Goal: Task Accomplishment & Management: Manage account settings

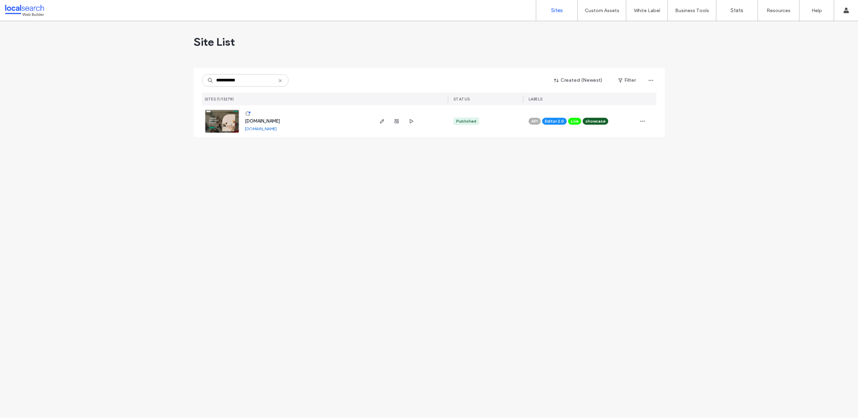
type input "**********"
click at [214, 119] on link at bounding box center [222, 121] width 35 height 24
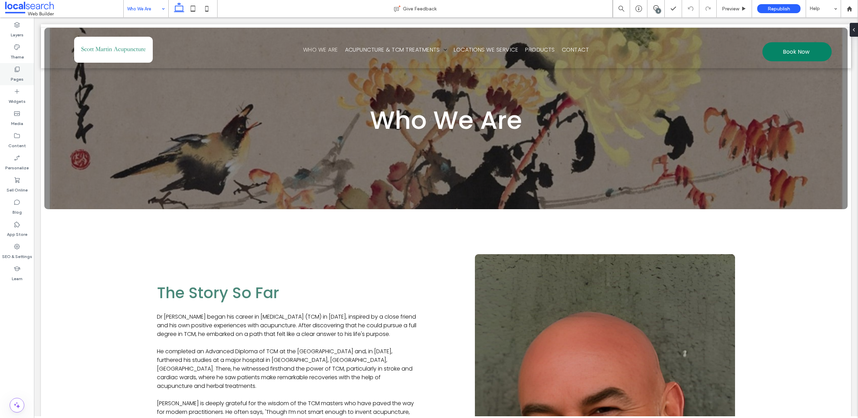
click at [20, 77] on label "Pages" at bounding box center [17, 78] width 13 height 10
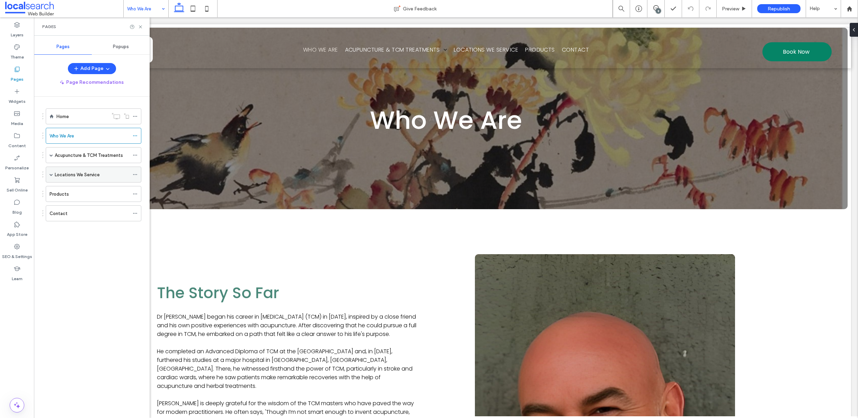
click at [90, 177] on label "Locations We Service" at bounding box center [77, 175] width 45 height 12
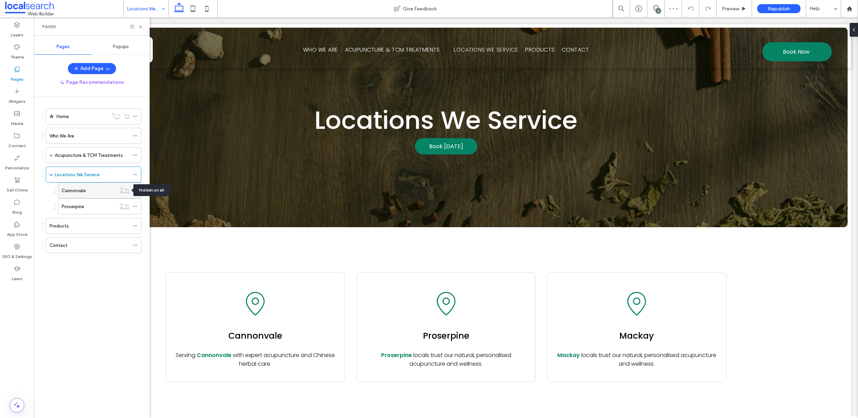
click at [126, 190] on icon at bounding box center [124, 190] width 10 height 7
click at [135, 190] on use at bounding box center [135, 190] width 4 height 1
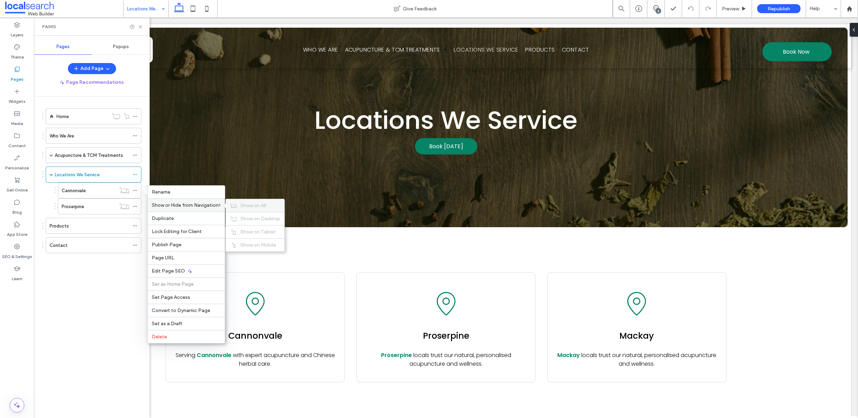
click at [275, 205] on label "Show on All" at bounding box center [260, 206] width 40 height 6
click at [134, 205] on icon at bounding box center [135, 206] width 5 height 5
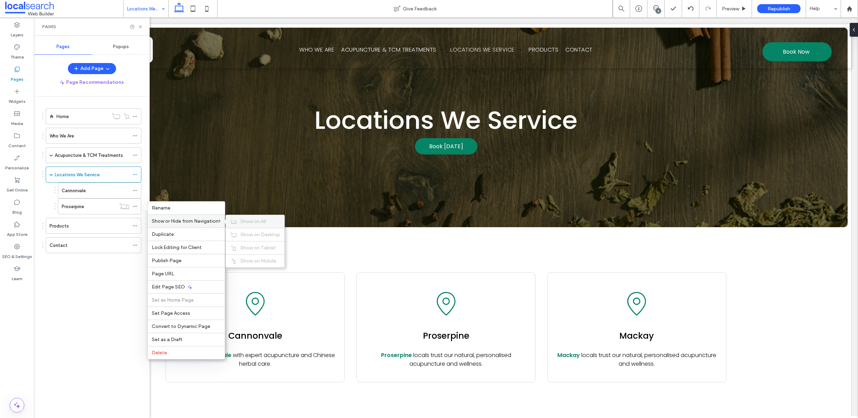
click at [258, 221] on span "Show on All" at bounding box center [253, 221] width 26 height 6
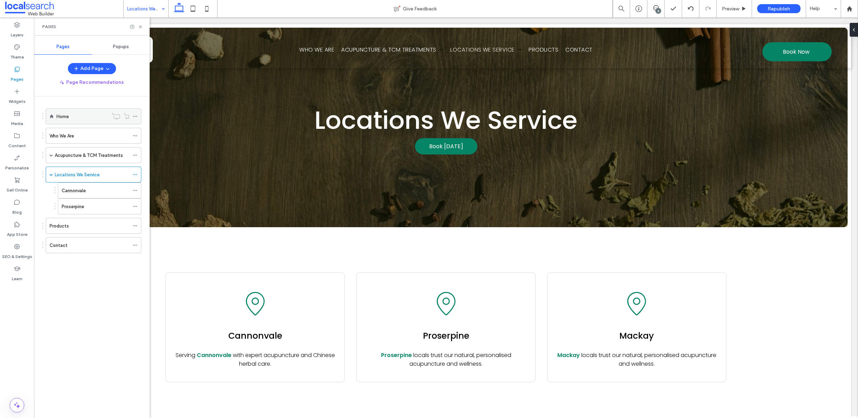
click at [136, 116] on icon at bounding box center [135, 116] width 5 height 5
click at [107, 260] on div "Home Who We Are Acupuncture & TCM Treatments Acupuncture Chinese Herbal Medicin…" at bounding box center [89, 183] width 104 height 157
click at [42, 175] on div "Locations We Service" at bounding box center [91, 175] width 99 height 16
click at [55, 175] on label "Locations We Service" at bounding box center [77, 175] width 45 height 12
click at [133, 175] on icon at bounding box center [135, 174] width 5 height 5
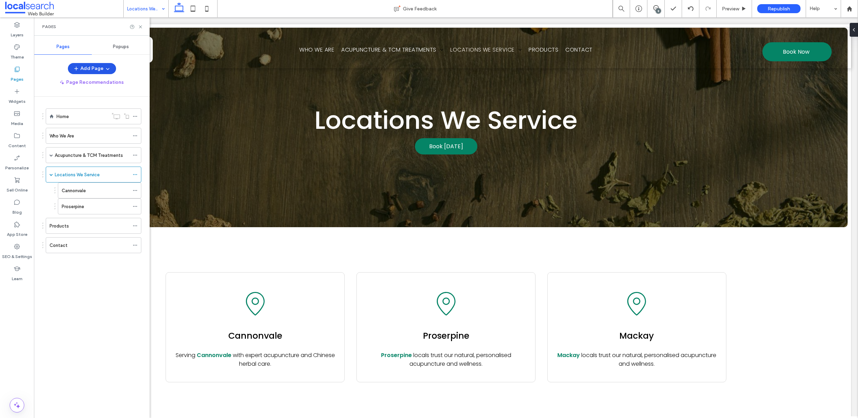
click at [108, 69] on icon "button" at bounding box center [108, 69] width 6 height 6
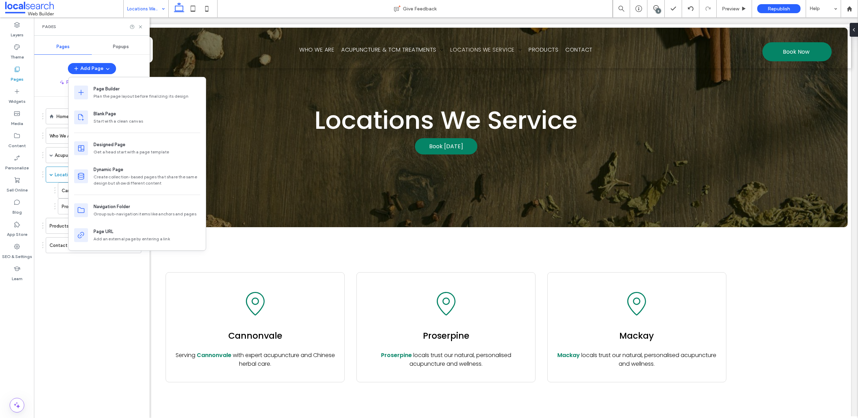
click at [116, 290] on div "Home Who We Are Acupuncture & TCM Treatments Acupuncture Chinese Herbal Medicin…" at bounding box center [95, 256] width 107 height 318
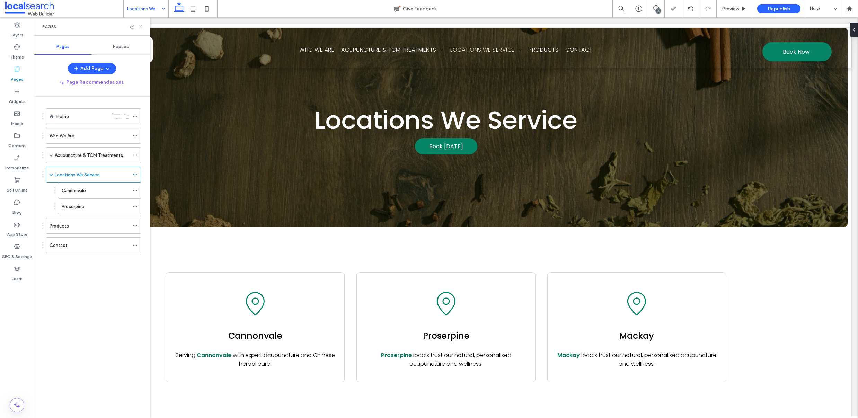
click at [657, 9] on div "8" at bounding box center [657, 10] width 5 height 5
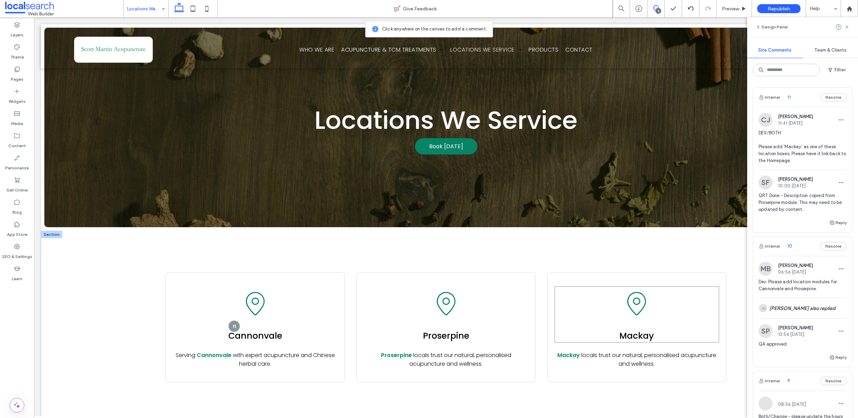
click at [687, 304] on div "Pin Location Icon Mackay" at bounding box center [636, 314] width 165 height 56
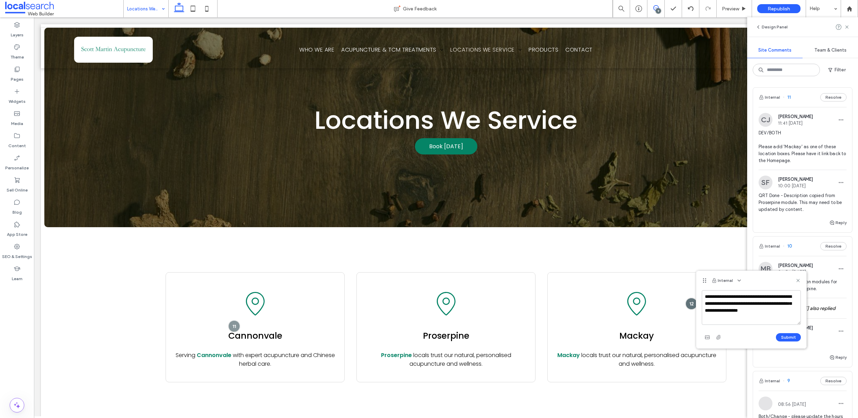
click at [787, 311] on textarea "**********" at bounding box center [751, 307] width 99 height 35
type textarea "**********"
click at [787, 339] on button "Submit" at bounding box center [788, 337] width 25 height 8
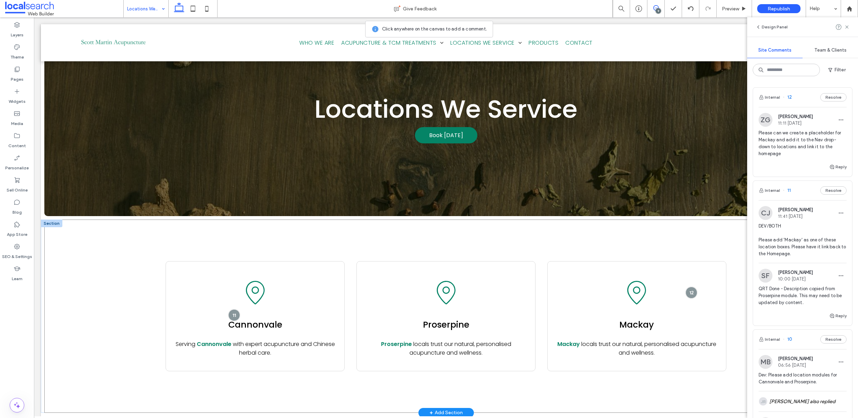
scroll to position [20, 0]
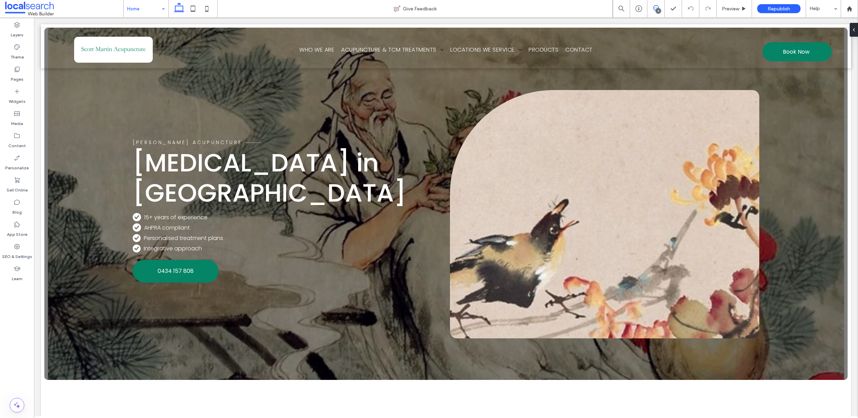
click at [654, 8] on icon at bounding box center [656, 8] width 6 height 6
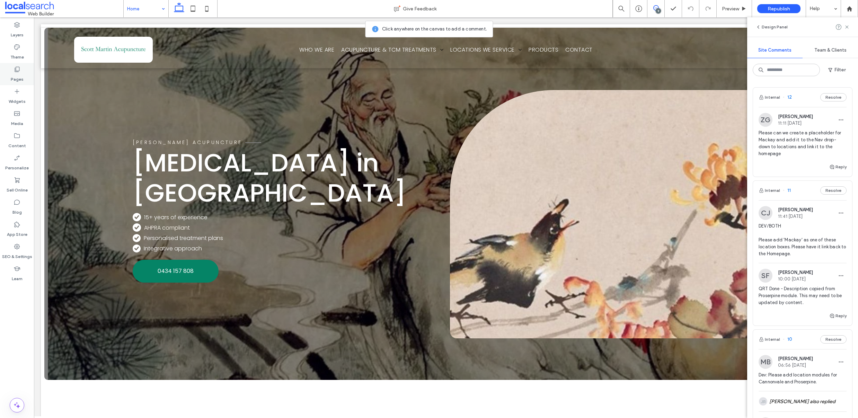
click at [16, 75] on label "Pages" at bounding box center [17, 78] width 13 height 10
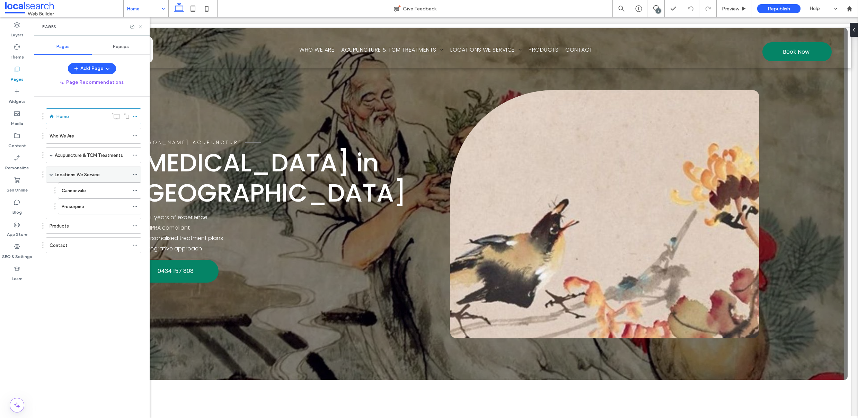
click at [136, 173] on icon at bounding box center [135, 174] width 5 height 5
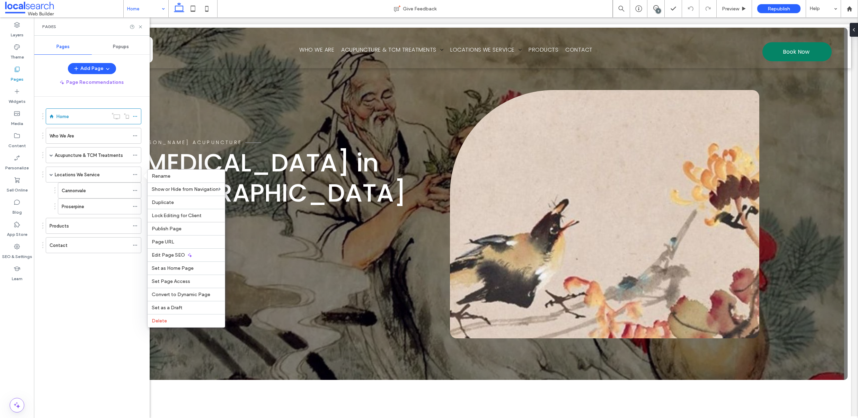
click at [123, 284] on div "Home Who We Are Acupuncture & TCM Treatments Acupuncture Chinese Herbal Medicin…" at bounding box center [95, 256] width 107 height 318
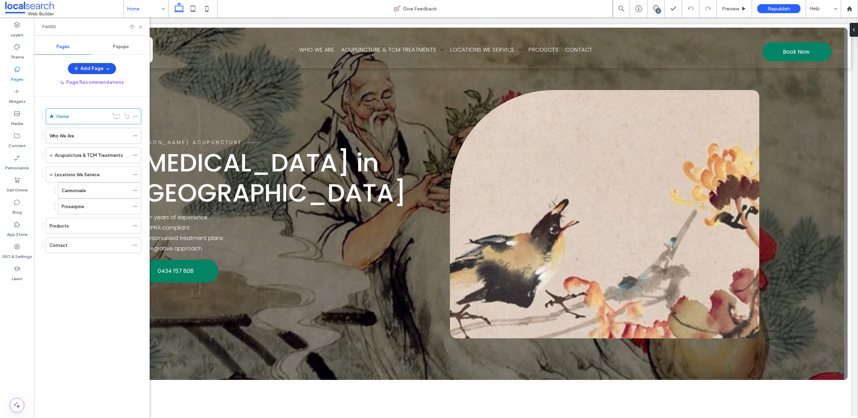
click at [98, 68] on button "Add Page" at bounding box center [92, 68] width 48 height 11
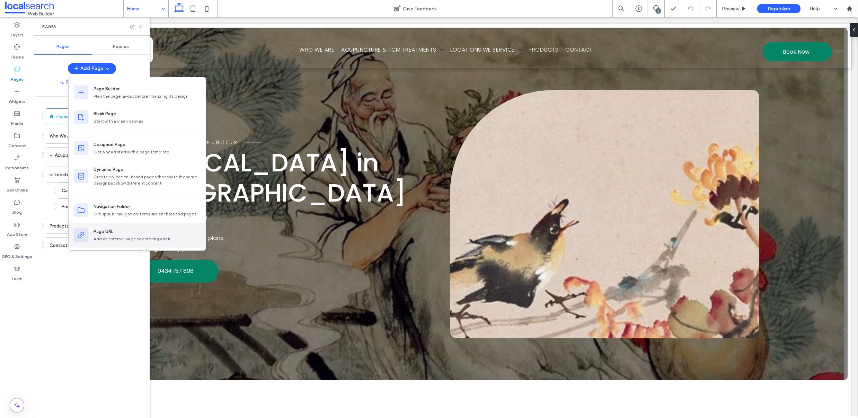
click at [115, 238] on div "Add an external page by entering a link" at bounding box center [146, 239] width 107 height 6
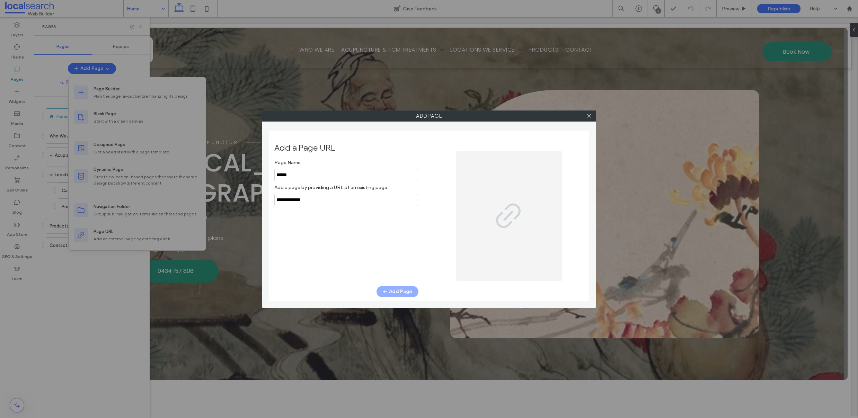
type input "******"
click at [322, 204] on input "notEmpty,url" at bounding box center [346, 200] width 144 height 12
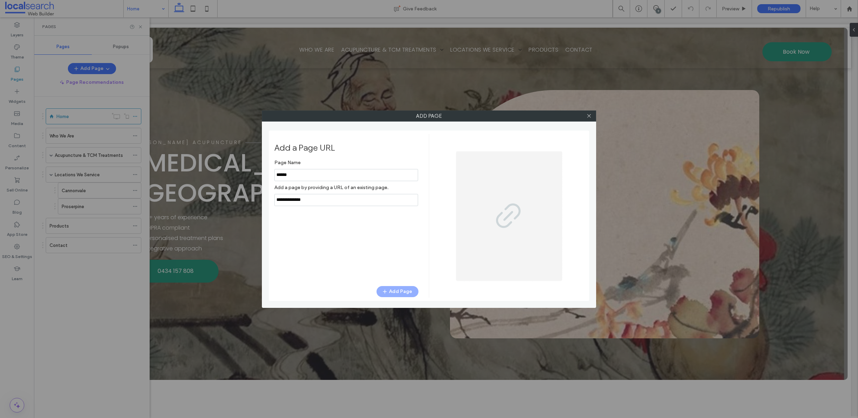
drag, startPoint x: 316, startPoint y: 202, endPoint x: 249, endPoint y: 194, distance: 67.0
click at [249, 194] on div "Add Page Add a Page URL Page Name Add a page by providing a URL of an existing …" at bounding box center [429, 209] width 858 height 418
click at [587, 115] on icon at bounding box center [588, 115] width 5 height 5
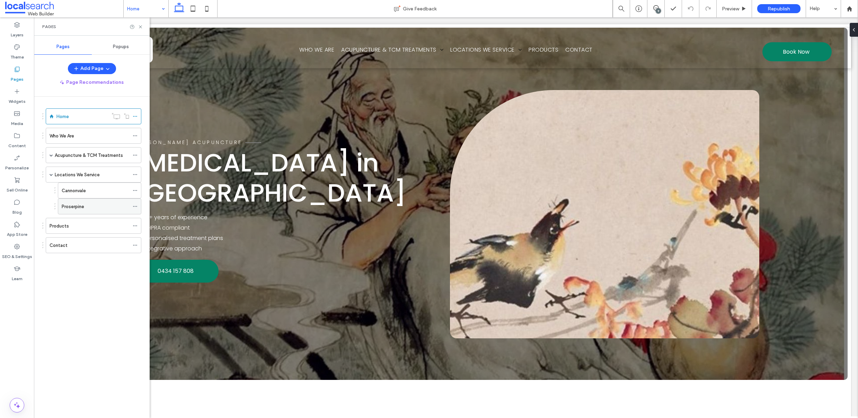
click at [133, 209] on span at bounding box center [135, 206] width 5 height 10
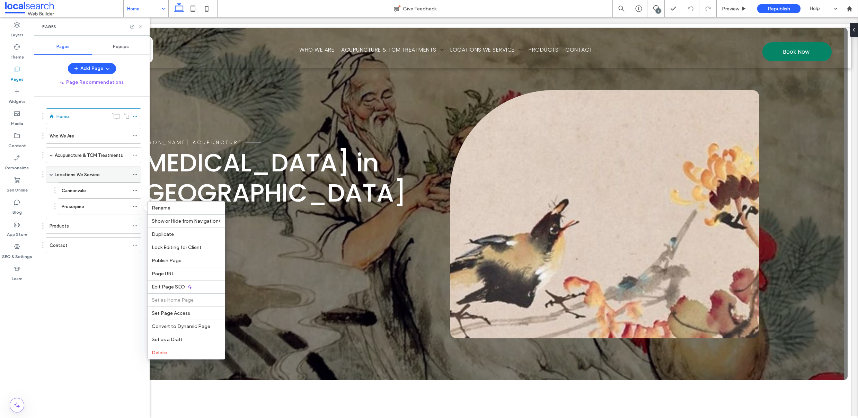
click at [48, 176] on div "Locations We Service" at bounding box center [94, 175] width 96 height 16
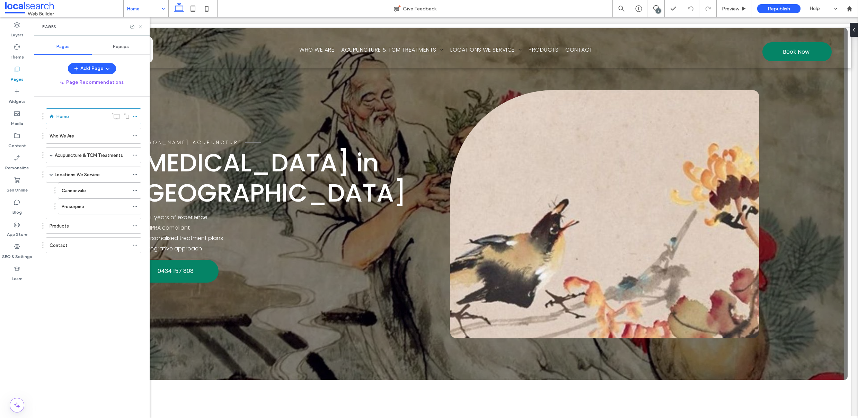
click at [42, 174] on div "Home Who We Are Acupuncture & TCM Treatments Acupuncture Chinese Herbal Medicin…" at bounding box center [92, 256] width 116 height 318
click at [134, 176] on icon at bounding box center [135, 174] width 5 height 5
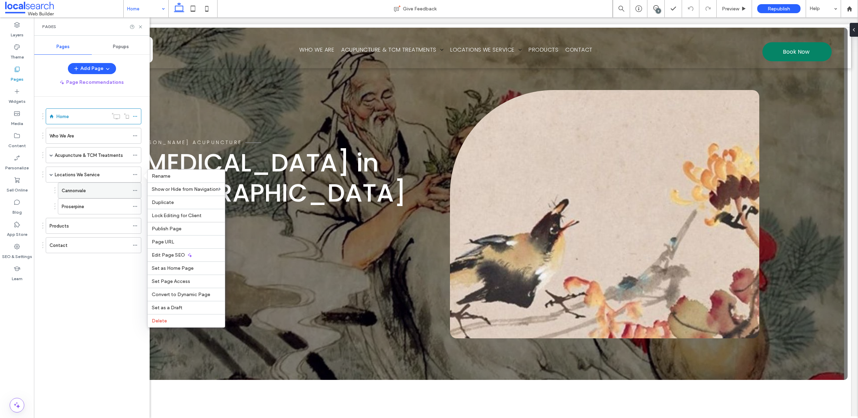
click at [135, 190] on icon at bounding box center [135, 190] width 5 height 5
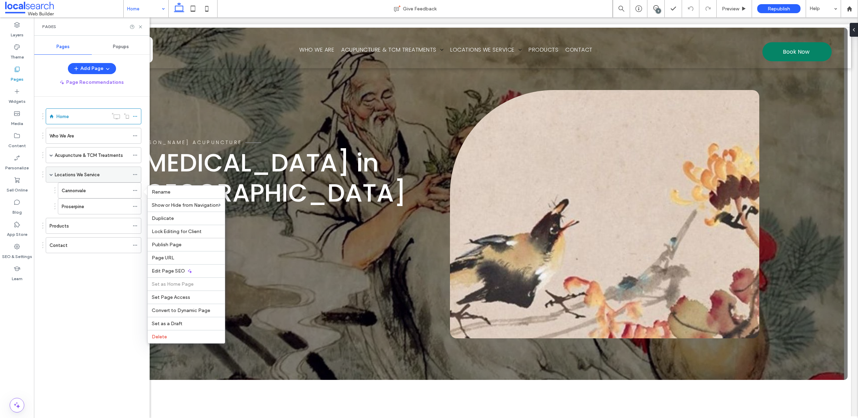
click at [137, 176] on icon at bounding box center [135, 174] width 5 height 5
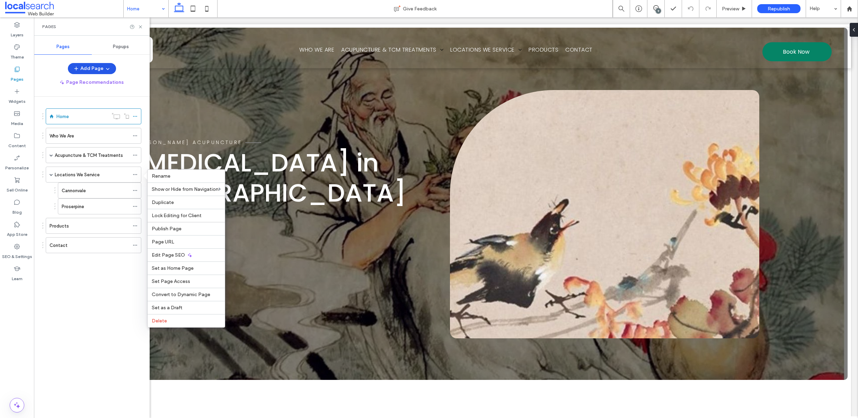
click at [106, 69] on icon "button" at bounding box center [108, 69] width 6 height 6
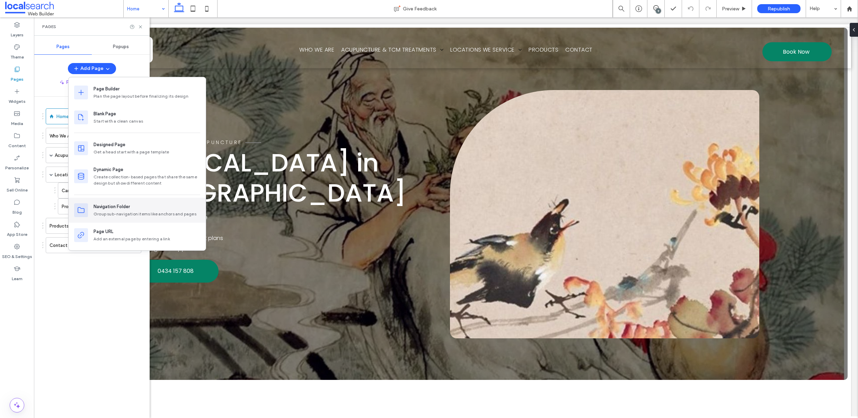
click at [175, 216] on div "Group sub-navigation items like anchors and pages" at bounding box center [146, 214] width 107 height 6
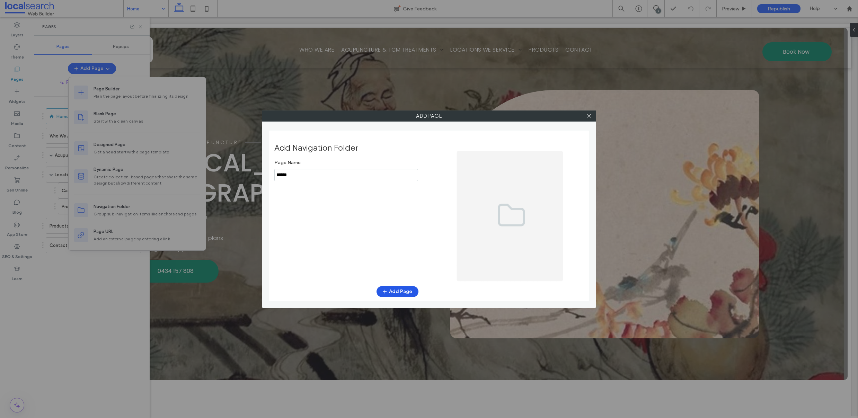
type input "******"
click at [392, 293] on button "Add Page" at bounding box center [397, 291] width 42 height 11
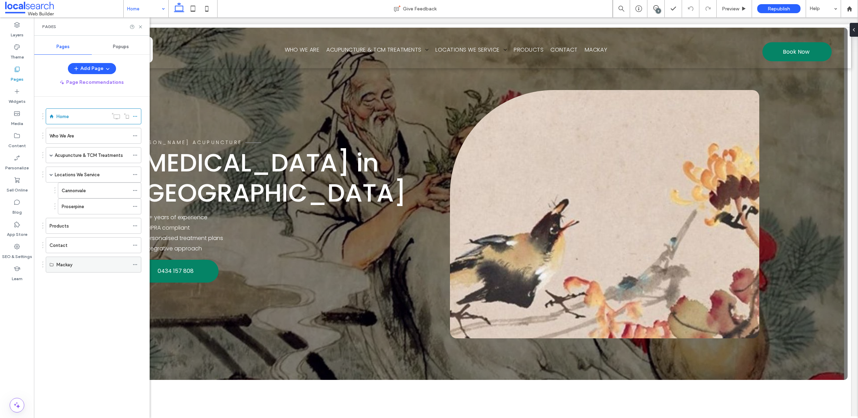
click at [71, 266] on label "Mackay" at bounding box center [64, 265] width 16 height 12
drag, startPoint x: 42, startPoint y: 265, endPoint x: 57, endPoint y: 221, distance: 46.9
click at [134, 220] on icon at bounding box center [135, 222] width 5 height 5
click at [108, 223] on div "Mackay" at bounding box center [99, 222] width 61 height 7
click at [131, 222] on div "Mackay" at bounding box center [99, 222] width 83 height 16
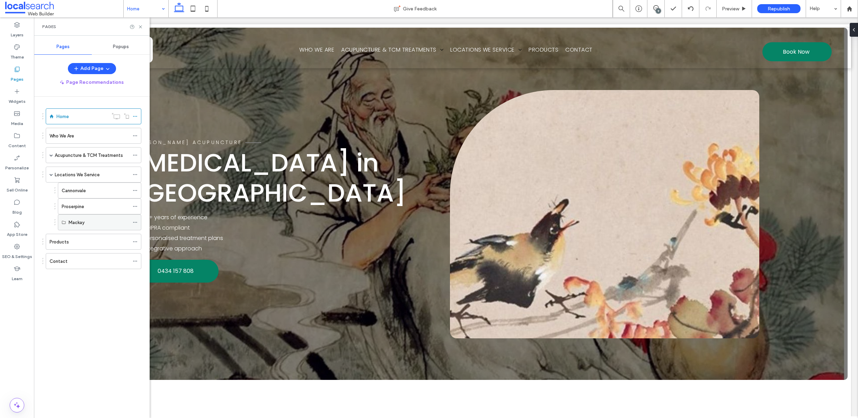
click at [134, 222] on use at bounding box center [135, 222] width 4 height 1
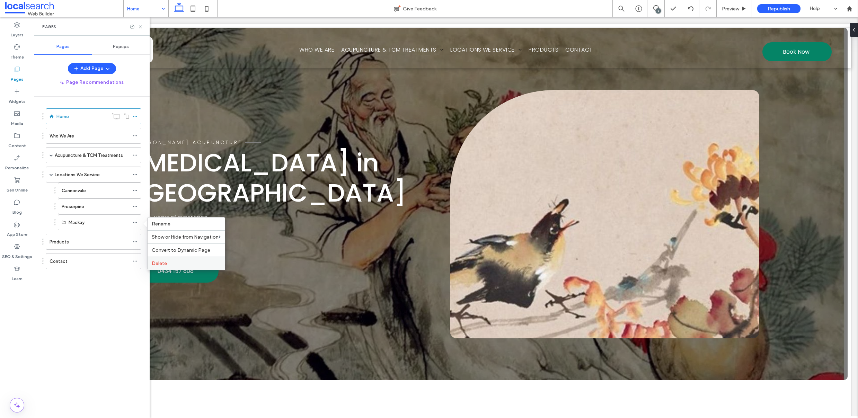
click at [181, 262] on label "Delete" at bounding box center [186, 263] width 69 height 6
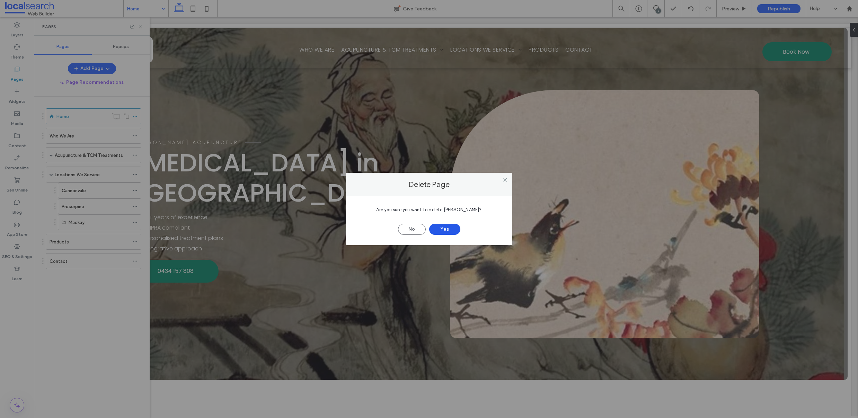
click at [450, 229] on button "Yes" at bounding box center [444, 229] width 31 height 11
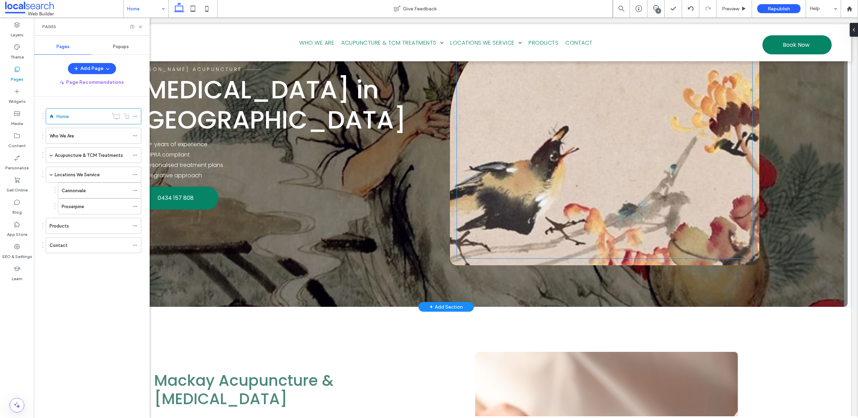
scroll to position [140, 0]
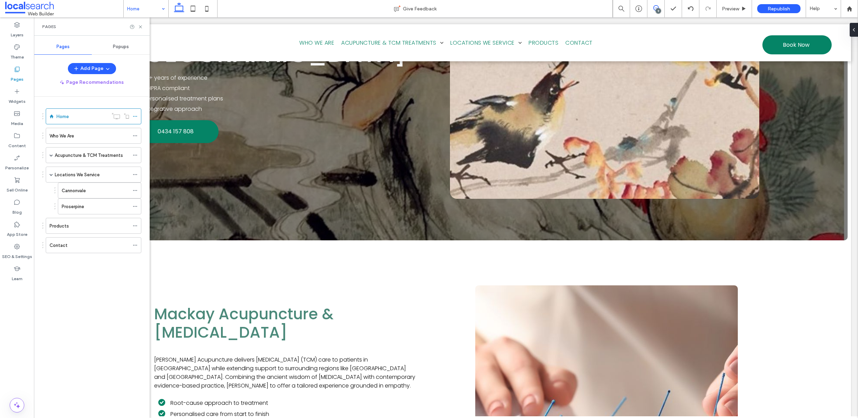
click at [658, 6] on span at bounding box center [655, 8] width 17 height 6
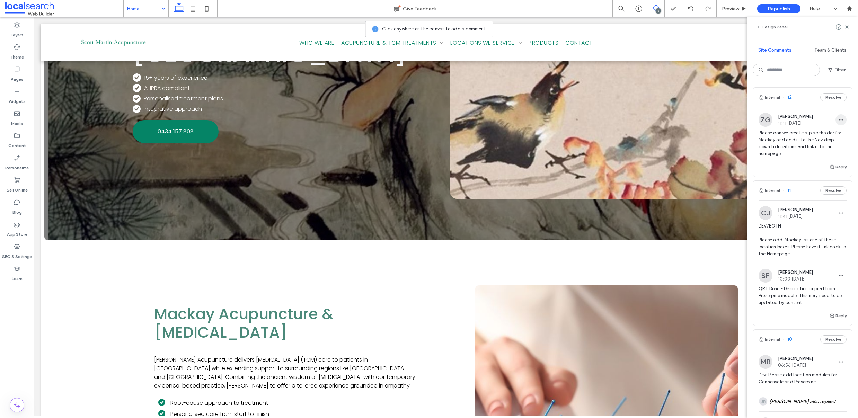
click at [838, 118] on icon "button" at bounding box center [841, 120] width 6 height 6
click at [820, 137] on div "Edit" at bounding box center [810, 137] width 62 height 13
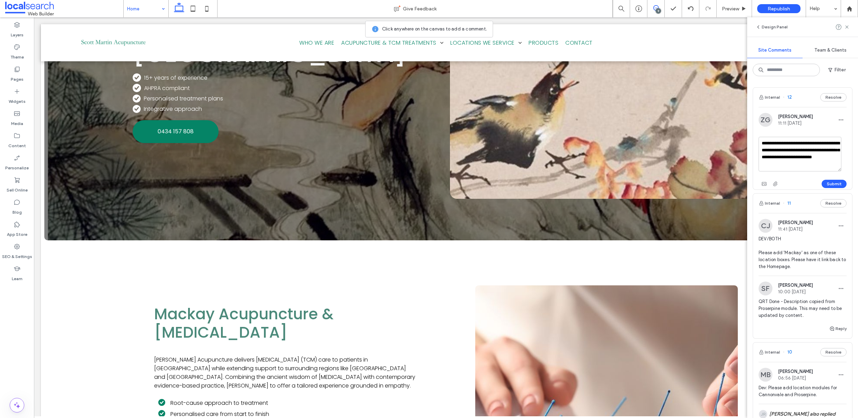
click at [788, 150] on textarea "**********" at bounding box center [799, 154] width 83 height 35
click at [820, 153] on textarea "**********" at bounding box center [799, 154] width 83 height 35
click at [802, 168] on textarea "**********" at bounding box center [799, 154] width 83 height 35
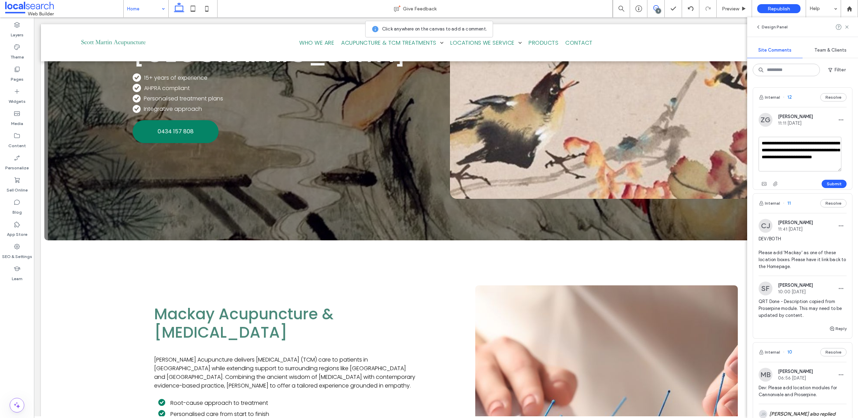
scroll to position [13, 0]
click at [822, 183] on button "Submit" at bounding box center [833, 184] width 25 height 8
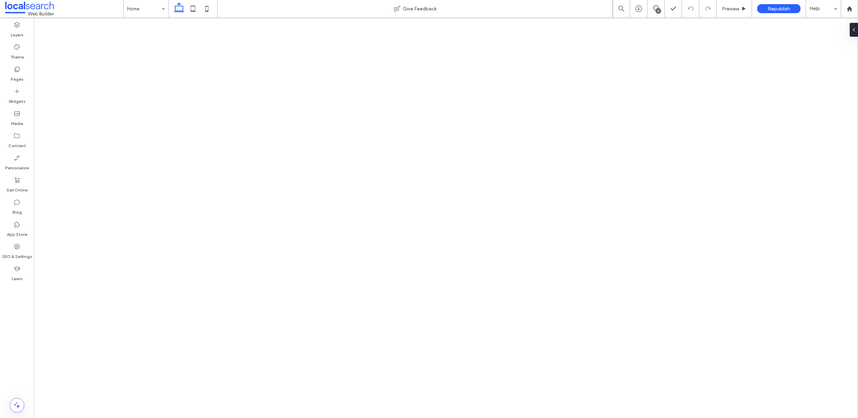
click at [13, 78] on label "Pages" at bounding box center [17, 78] width 13 height 10
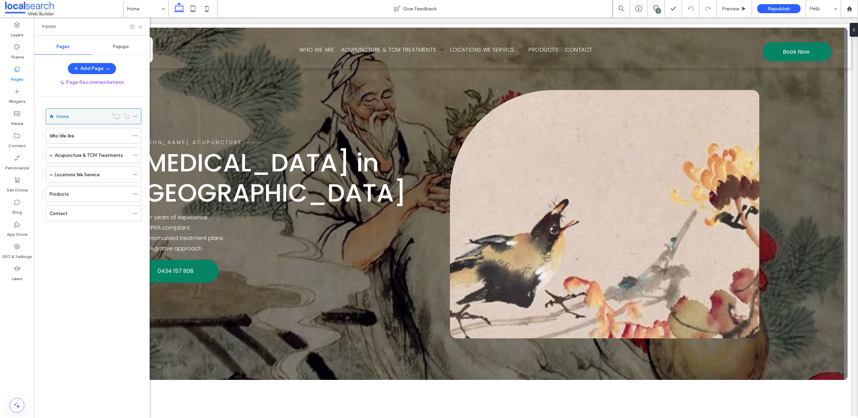
click at [66, 118] on label "Home" at bounding box center [62, 116] width 12 height 12
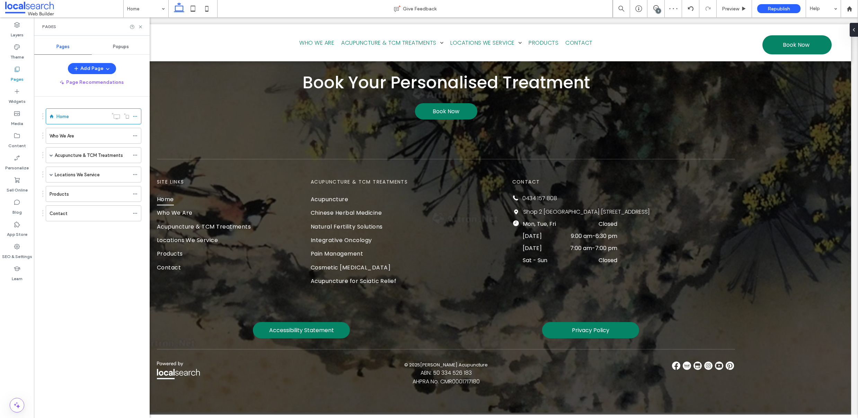
scroll to position [2248, 0]
click at [77, 136] on div "Who We Are" at bounding box center [90, 135] width 80 height 7
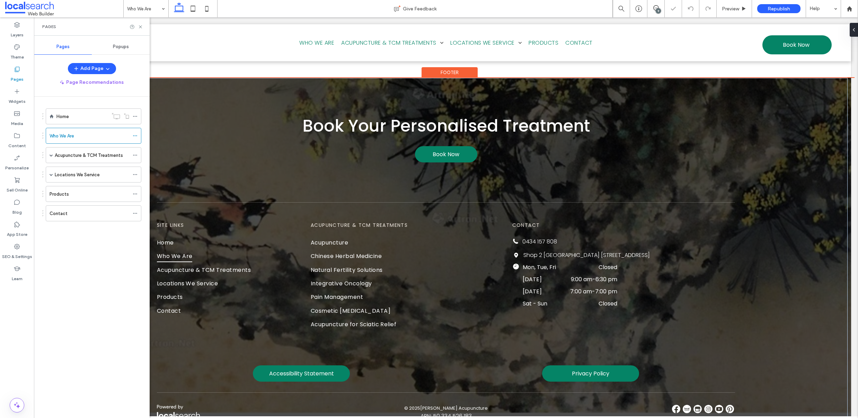
scroll to position [1204, 0]
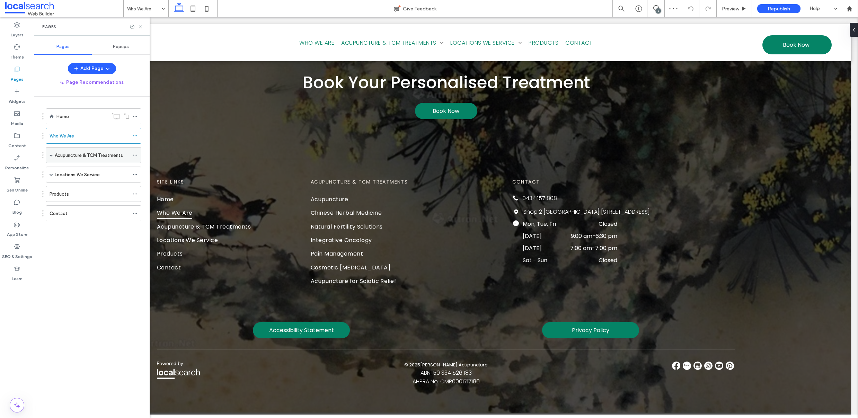
click at [96, 158] on label "Acupuncture & TCM Treatments" at bounding box center [89, 155] width 68 height 12
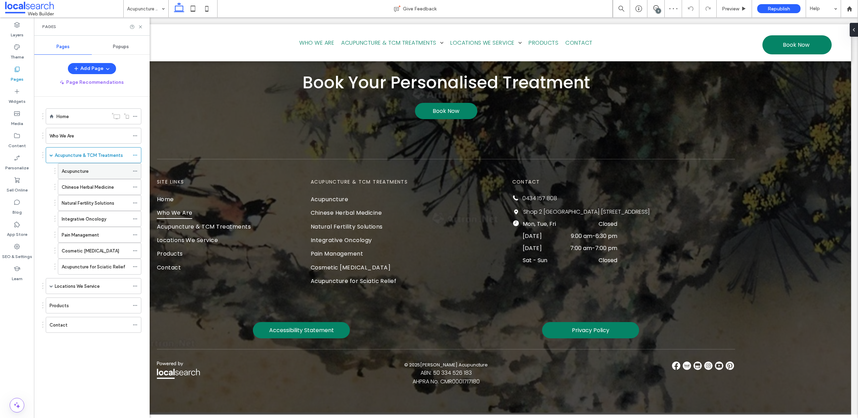
click at [70, 170] on label "Acupuncture" at bounding box center [75, 171] width 27 height 12
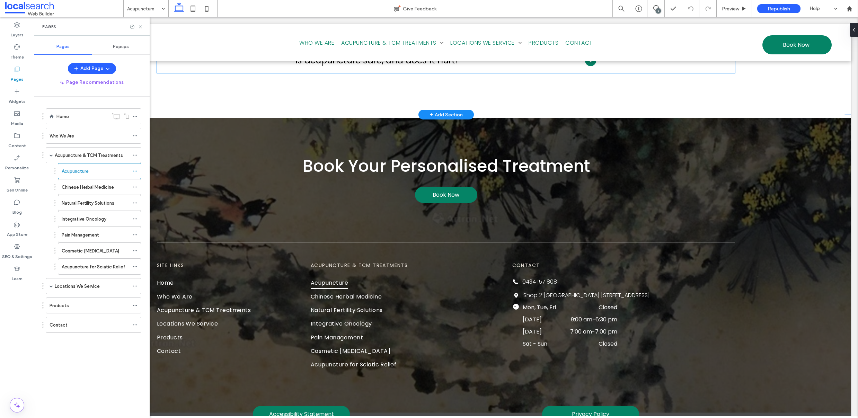
scroll to position [1428, 0]
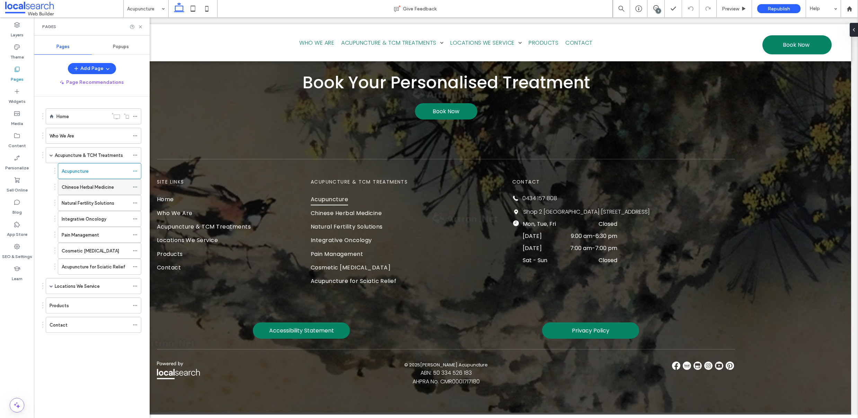
click at [86, 189] on label "Chinese Herbal Medicine" at bounding box center [88, 187] width 52 height 12
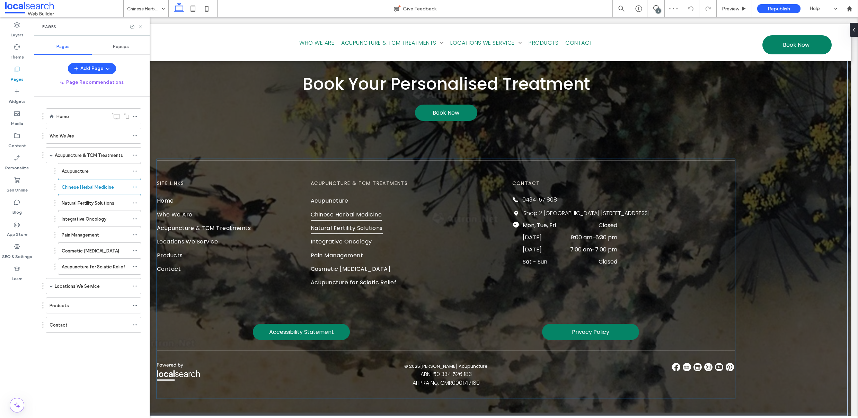
scroll to position [1476, 0]
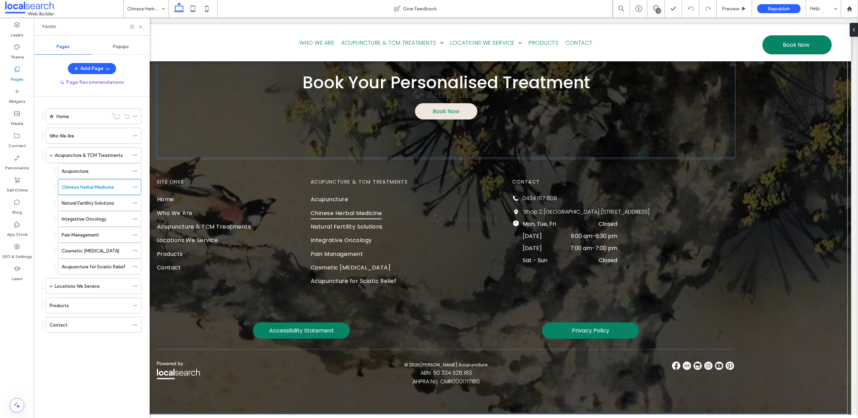
click at [436, 117] on link "Book Now" at bounding box center [446, 111] width 62 height 16
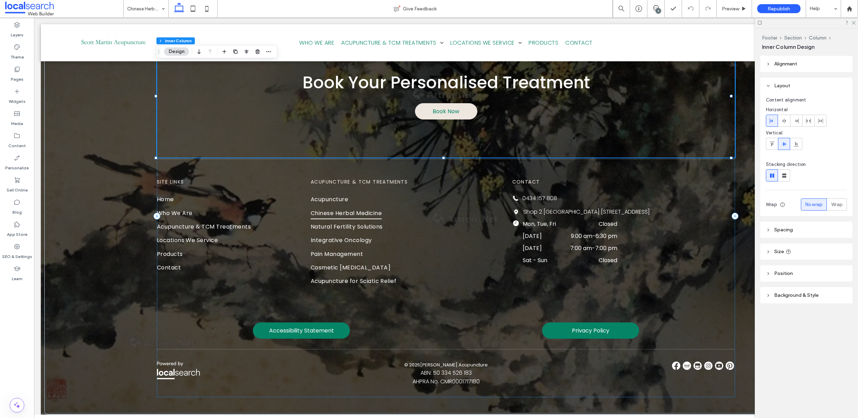
click at [438, 114] on span "Book Now" at bounding box center [445, 111] width 27 height 9
click at [440, 111] on span "Book Now" at bounding box center [445, 111] width 27 height 9
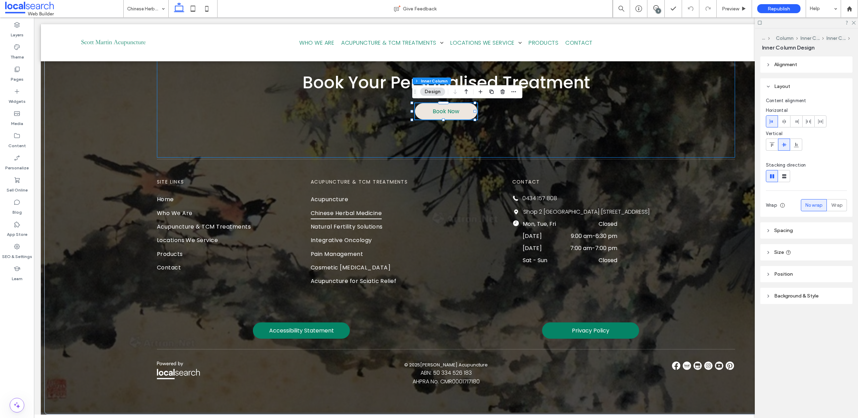
click at [440, 111] on span "Book Now" at bounding box center [445, 111] width 27 height 9
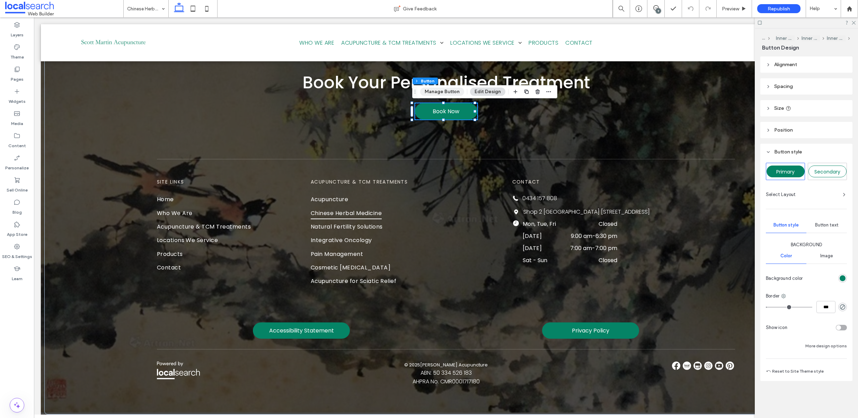
click at [440, 93] on button "Manage Button" at bounding box center [442, 92] width 44 height 8
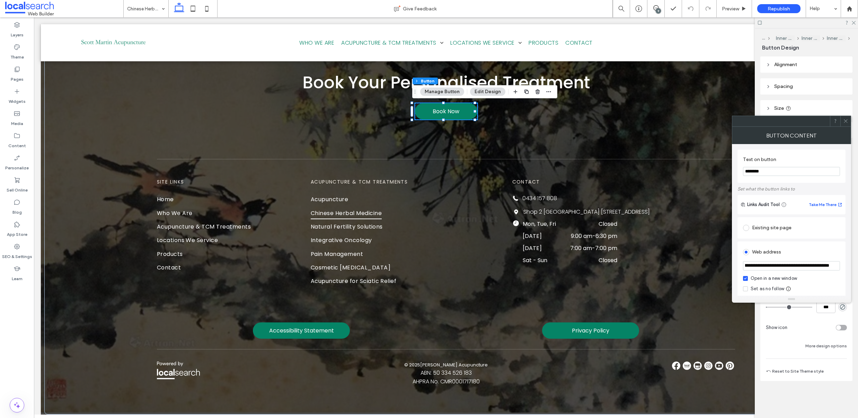
scroll to position [0, 43]
drag, startPoint x: 784, startPoint y: 266, endPoint x: 828, endPoint y: 266, distance: 44.0
click at [828, 266] on input "**********" at bounding box center [791, 265] width 97 height 9
click at [846, 121] on use at bounding box center [845, 120] width 3 height 3
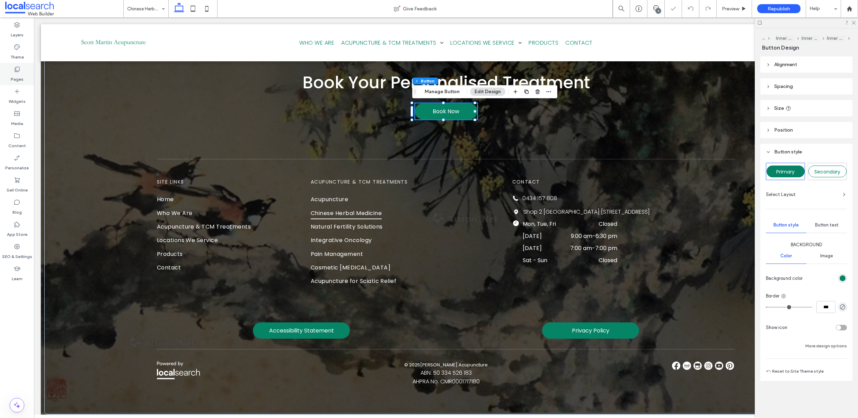
click at [20, 75] on label "Pages" at bounding box center [17, 78] width 13 height 10
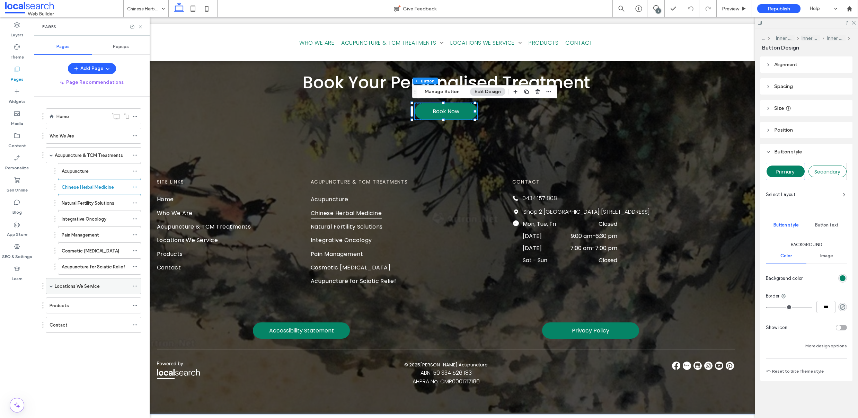
click at [54, 283] on div "Locations We Service" at bounding box center [94, 286] width 96 height 16
click at [51, 289] on span at bounding box center [51, 285] width 3 height 15
click at [70, 333] on div "Products" at bounding box center [90, 337] width 80 height 15
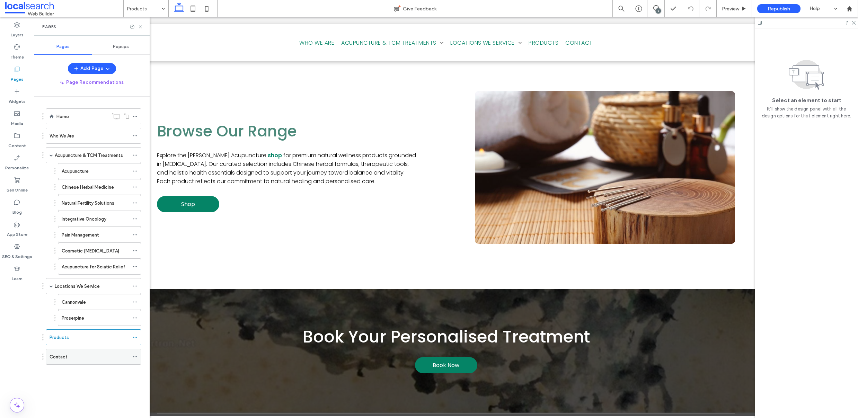
click at [80, 354] on div "Contact" at bounding box center [90, 356] width 80 height 7
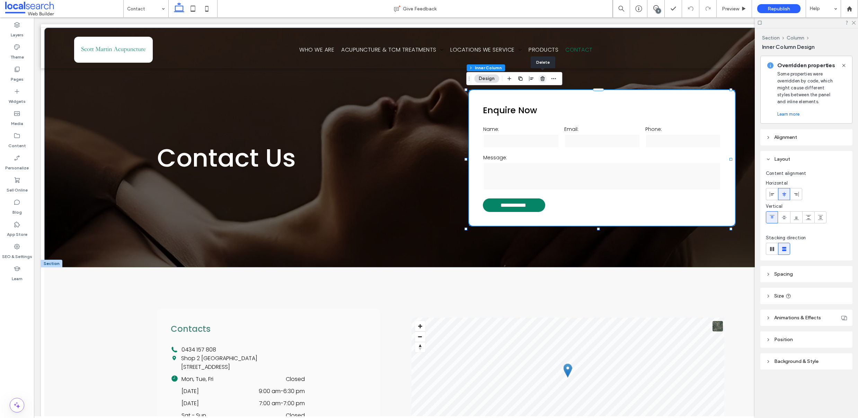
click at [541, 78] on icon "button" at bounding box center [542, 79] width 6 height 6
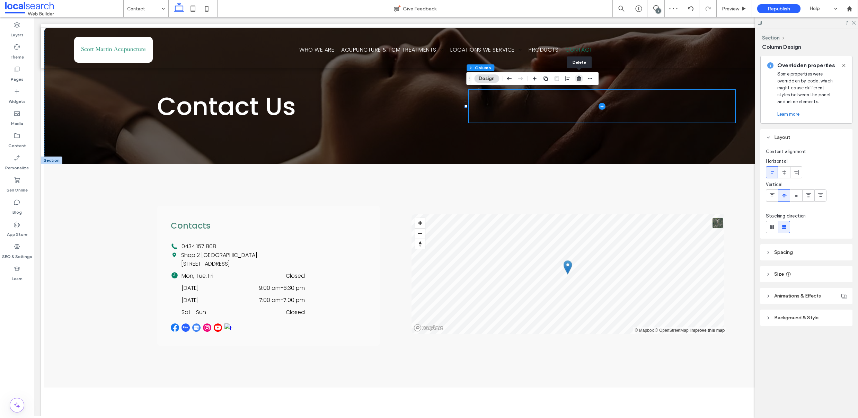
click at [578, 79] on icon "button" at bounding box center [579, 79] width 6 height 6
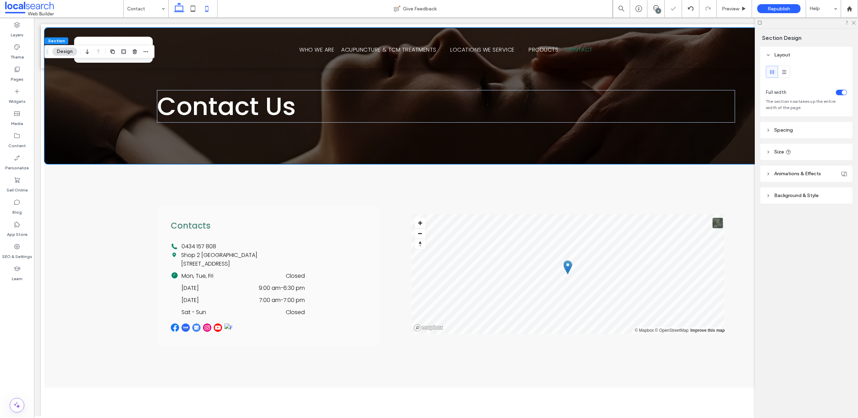
click at [204, 8] on icon at bounding box center [207, 9] width 14 height 14
type input "***"
type input "**"
type input "***"
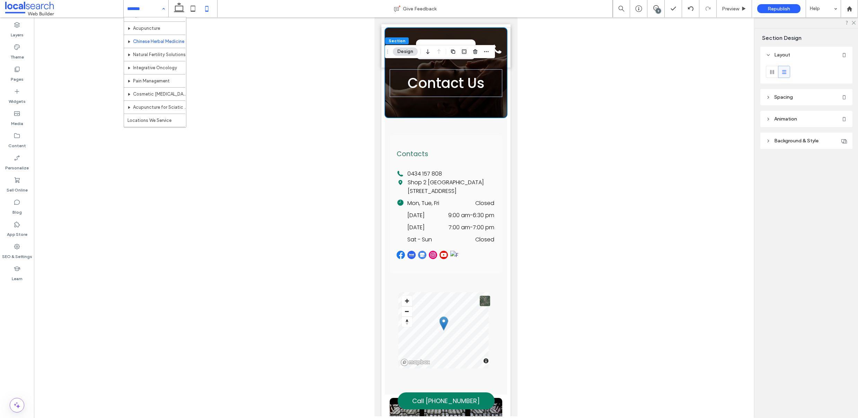
scroll to position [86, 0]
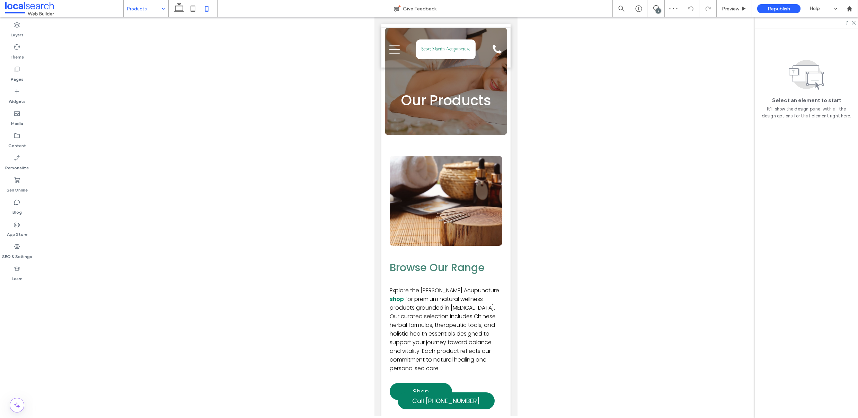
click at [135, 5] on input at bounding box center [144, 8] width 34 height 17
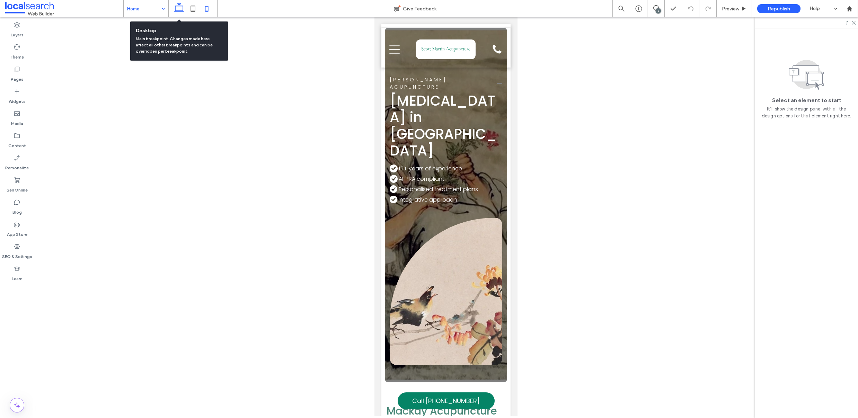
click at [177, 10] on icon at bounding box center [179, 9] width 14 height 14
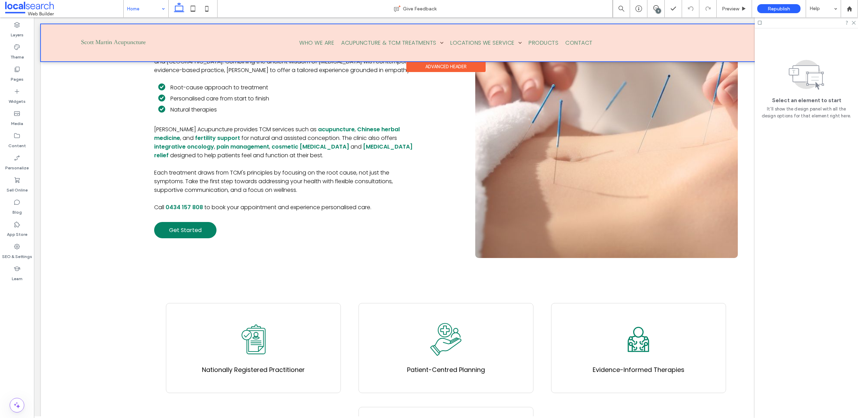
scroll to position [521, 0]
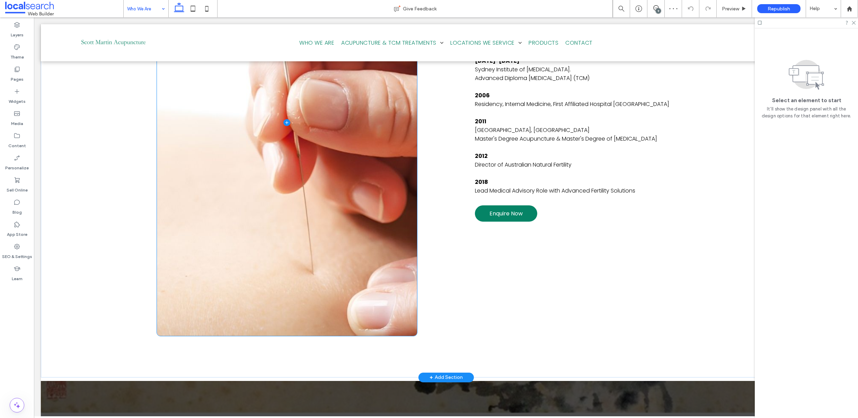
scroll to position [1025, 0]
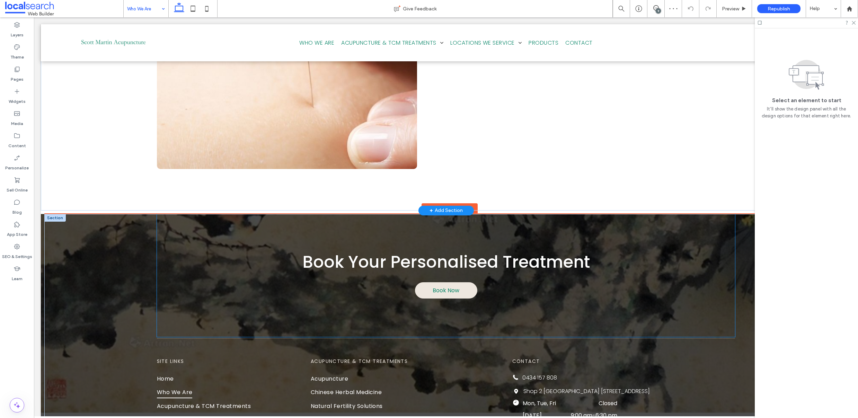
click at [434, 289] on span "Book Now" at bounding box center [445, 290] width 27 height 9
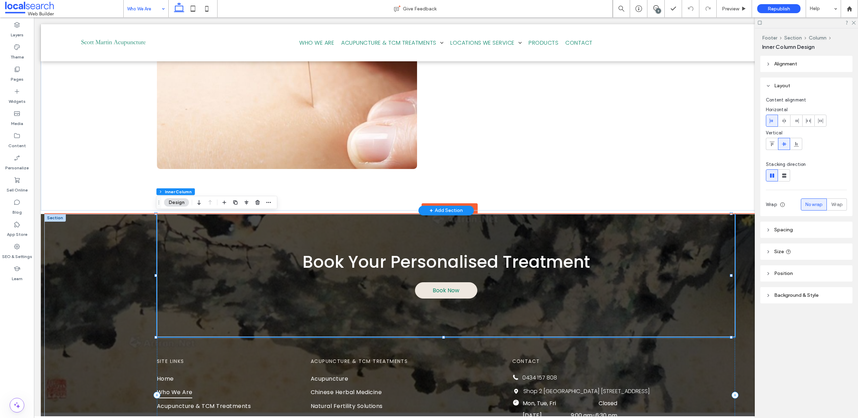
click at [434, 289] on span "Book Now" at bounding box center [445, 290] width 27 height 9
click at [436, 291] on span "Book Now" at bounding box center [445, 290] width 27 height 9
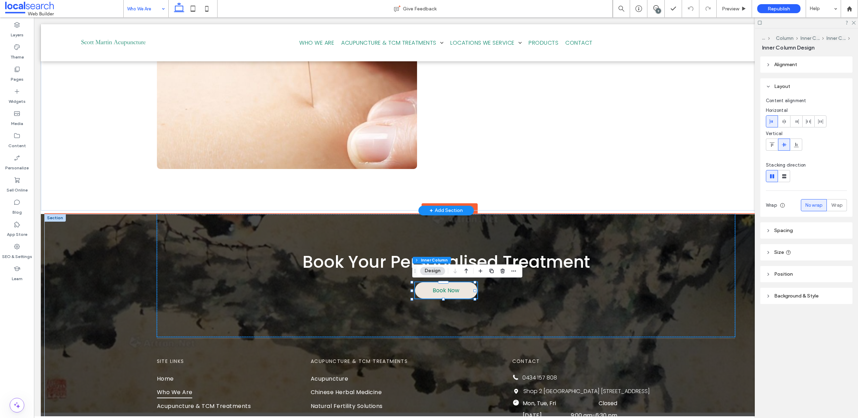
click at [436, 291] on span "Book Now" at bounding box center [445, 290] width 27 height 9
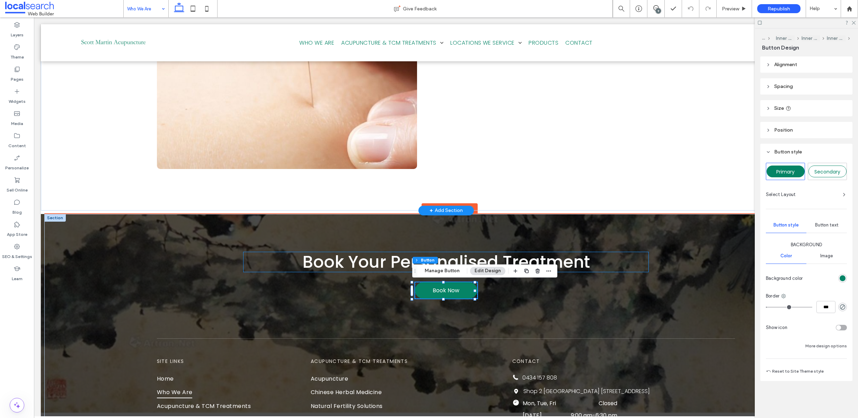
click at [440, 263] on span "Book Your Personalised Treatment" at bounding box center [445, 261] width 287 height 23
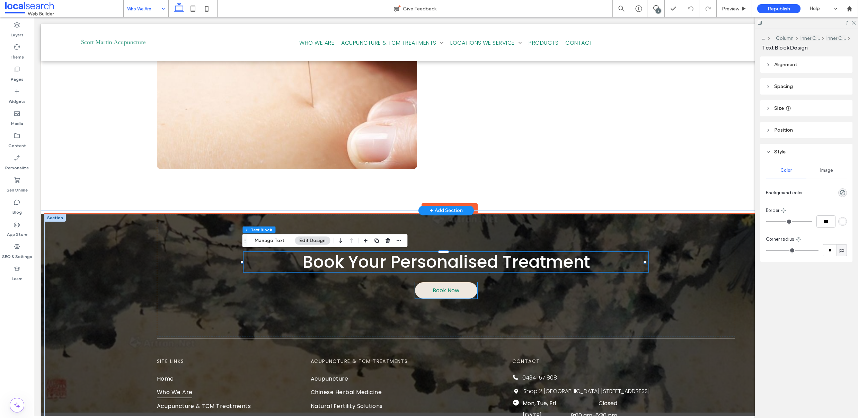
click at [446, 292] on span "Book Now" at bounding box center [445, 290] width 27 height 9
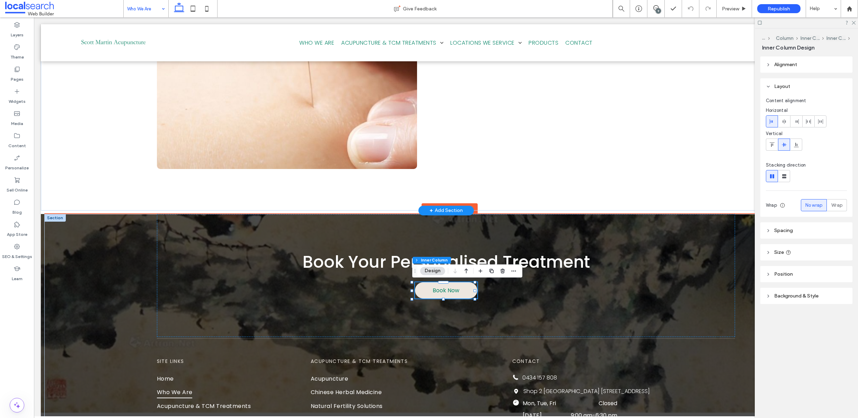
click at [440, 289] on span "Book Now" at bounding box center [445, 290] width 27 height 9
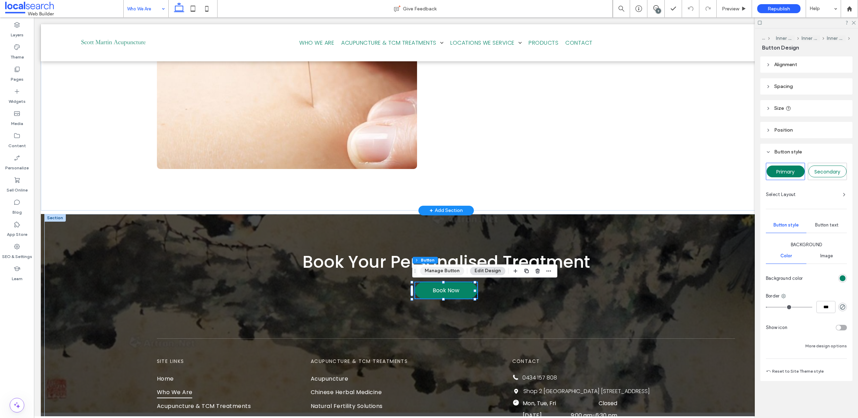
click at [433, 268] on button "Manage Button" at bounding box center [442, 271] width 44 height 8
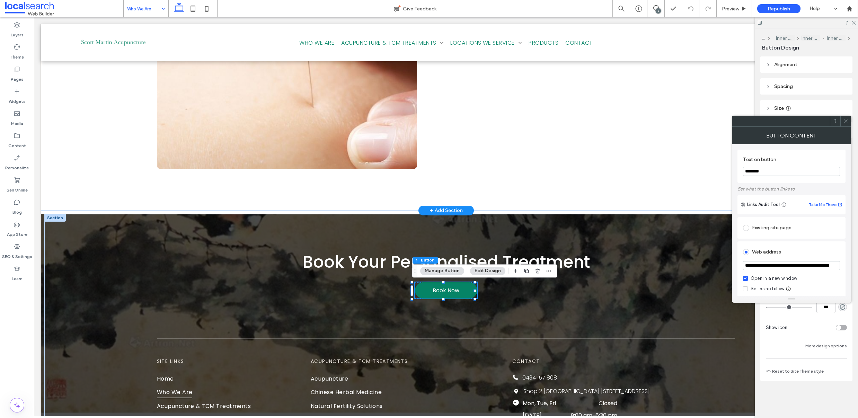
scroll to position [0, 43]
drag, startPoint x: 745, startPoint y: 266, endPoint x: 851, endPoint y: 266, distance: 106.3
click at [851, 266] on body ".wqwq-1{fill:#231f20;} .cls-1q, .cls-2q { fill-rule: evenodd; } .cls-2q { fill:…" at bounding box center [429, 209] width 858 height 418
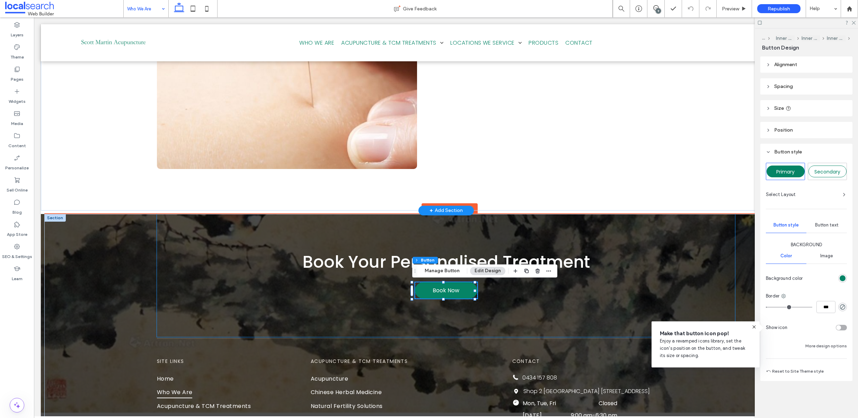
click at [261, 248] on div "Book Your Personalised Treatment Book Now" at bounding box center [446, 275] width 578 height 123
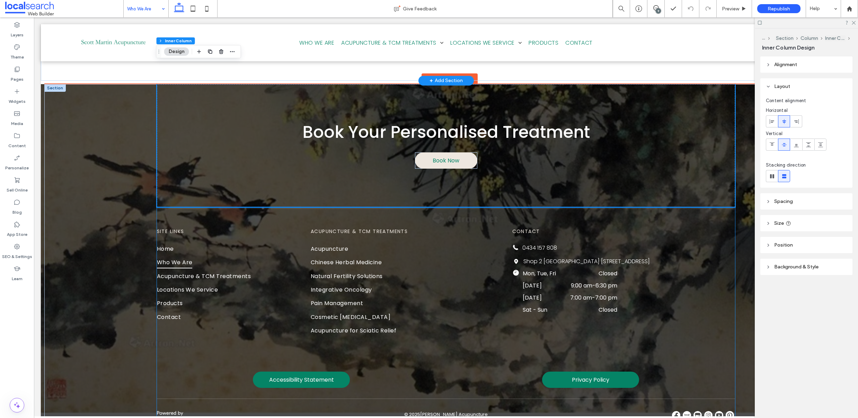
scroll to position [1108, 0]
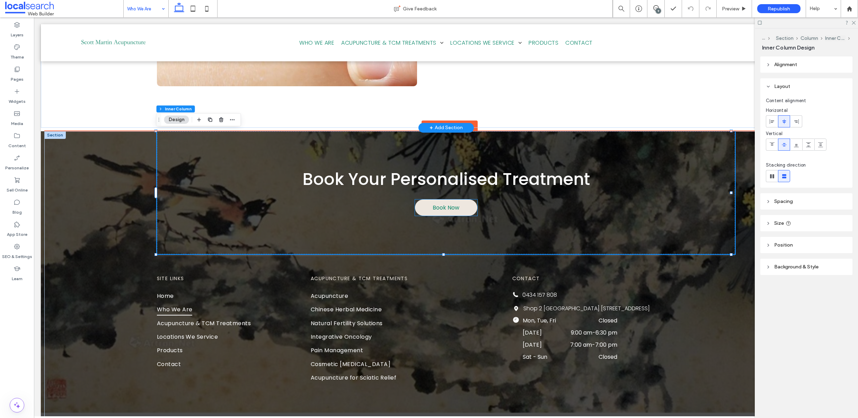
click at [455, 206] on span "Book Now" at bounding box center [445, 207] width 27 height 9
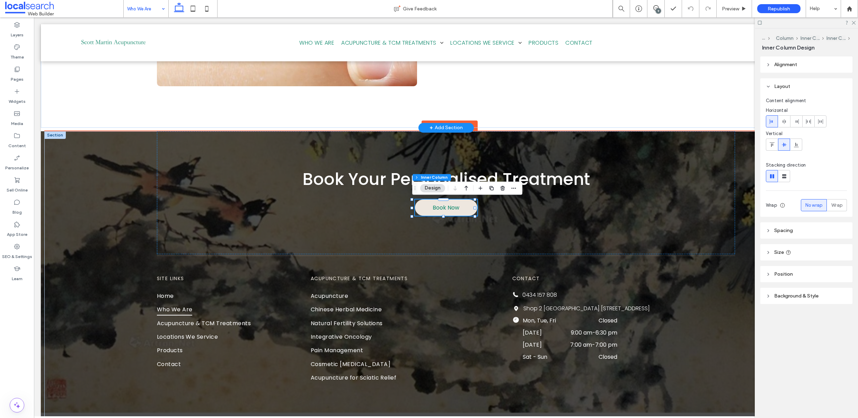
click at [455, 206] on span "Book Now" at bounding box center [445, 207] width 27 height 9
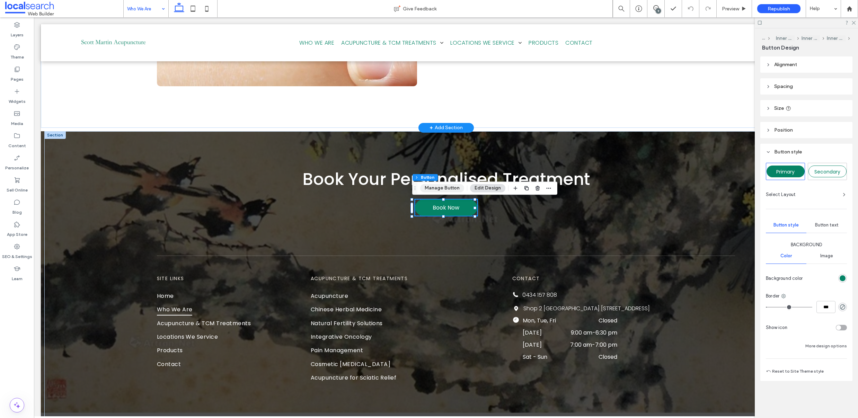
click at [449, 187] on button "Manage Button" at bounding box center [442, 188] width 44 height 8
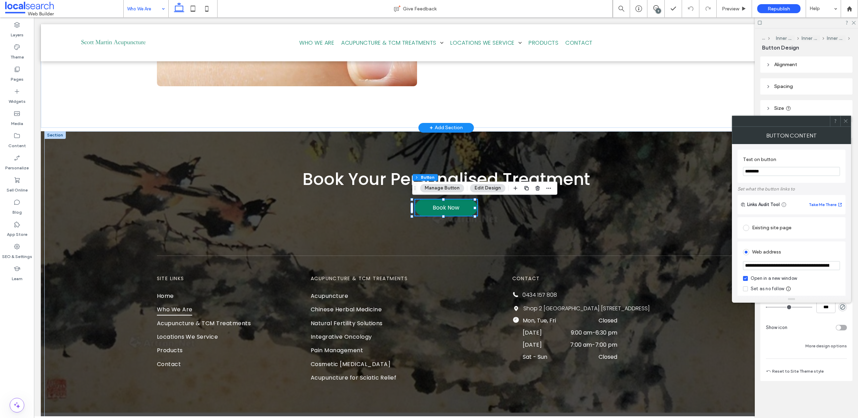
click at [763, 268] on input "**********" at bounding box center [791, 265] width 97 height 9
drag, startPoint x: 745, startPoint y: 266, endPoint x: 830, endPoint y: 264, distance: 85.6
click at [830, 264] on input "**********" at bounding box center [791, 265] width 97 height 9
click at [848, 122] on div at bounding box center [845, 121] width 10 height 10
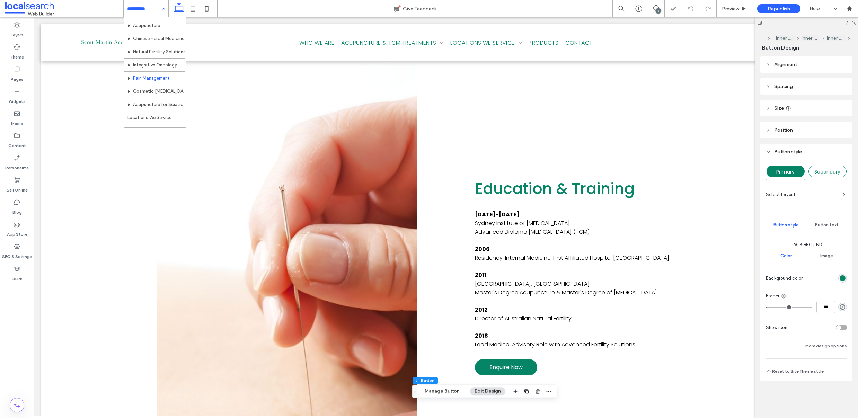
scroll to position [86, 0]
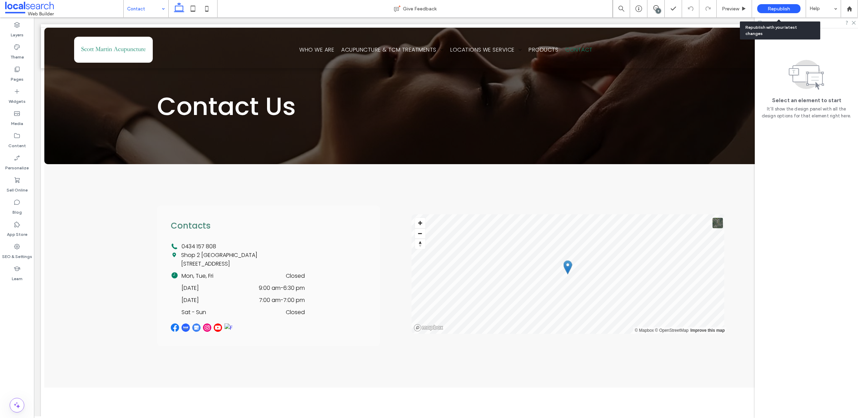
click at [775, 8] on span "Republish" at bounding box center [778, 9] width 23 height 6
click at [775, 9] on body ".wqwq-1{fill:#231f20;} .cls-1q, .cls-2q { fill-rule: evenodd; } .cls-2q { fill:…" at bounding box center [429, 209] width 858 height 418
